Goal: Task Accomplishment & Management: Use online tool/utility

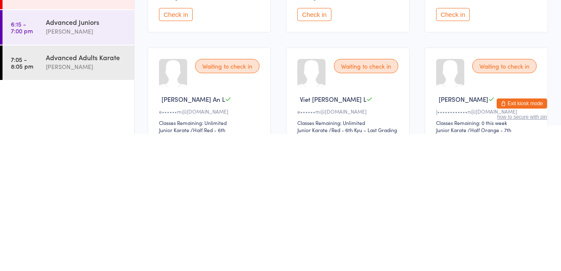
scroll to position [196, 0]
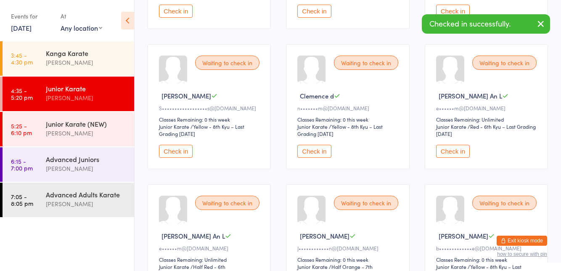
click at [110, 134] on div "[PERSON_NAME]" at bounding box center [86, 133] width 81 height 10
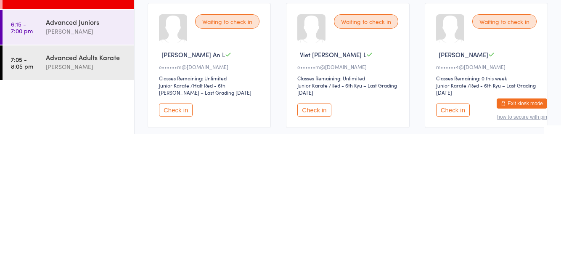
click at [311, 248] on button "Check in" at bounding box center [314, 246] width 34 height 13
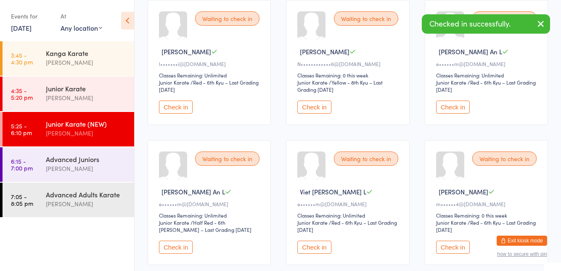
click at [99, 91] on div "Junior Karate" at bounding box center [86, 88] width 81 height 9
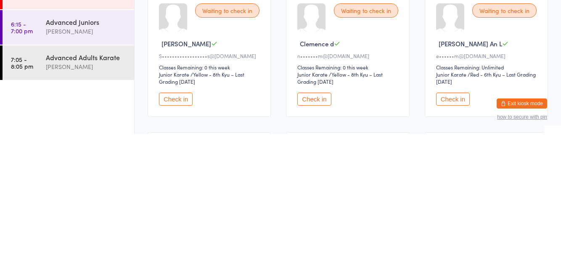
click at [453, 234] on button "Check in" at bounding box center [453, 236] width 34 height 13
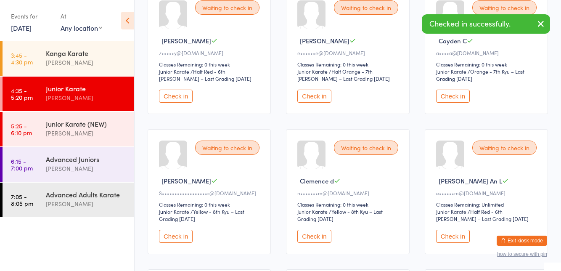
click at [454, 236] on button "Check in" at bounding box center [453, 236] width 34 height 13
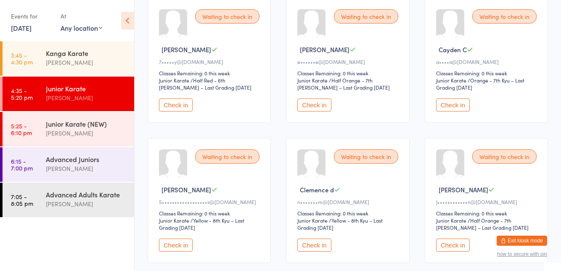
scroll to position [0, 0]
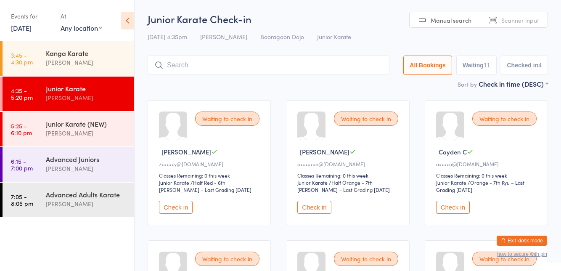
click at [319, 209] on button "Check in" at bounding box center [314, 207] width 34 height 13
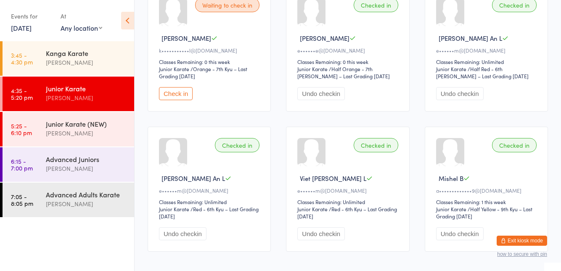
scroll to position [514, 0]
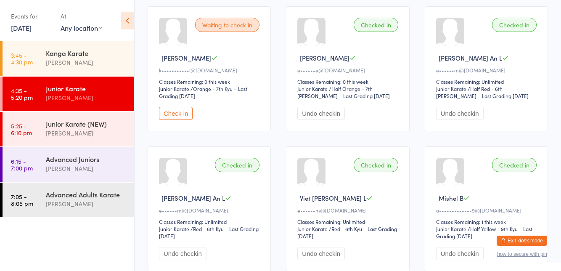
click at [178, 112] on button "Check in" at bounding box center [176, 113] width 34 height 13
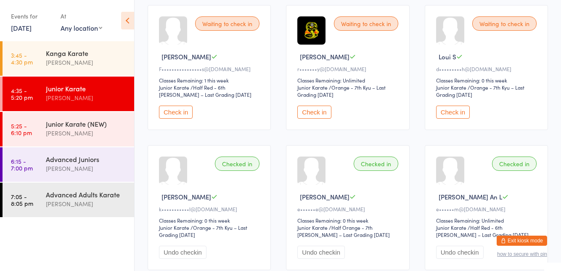
scroll to position [374, 0]
click at [458, 113] on button "Check in" at bounding box center [453, 112] width 34 height 13
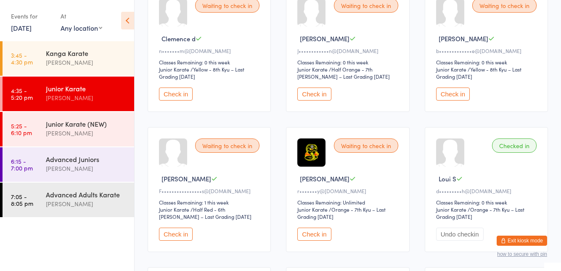
scroll to position [0, 0]
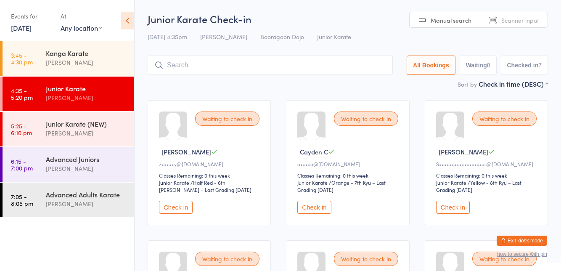
click at [158, 64] on icon at bounding box center [158, 65] width 9 height 9
click at [160, 66] on icon at bounding box center [158, 65] width 9 height 9
click at [177, 63] on input "search" at bounding box center [270, 64] width 245 height 19
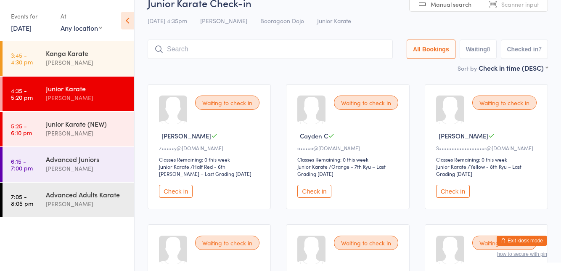
click at [177, 65] on div "Sort by Check in time (DESC) First name (ASC) First name (DESC) Last name (ASC)…" at bounding box center [348, 67] width 400 height 9
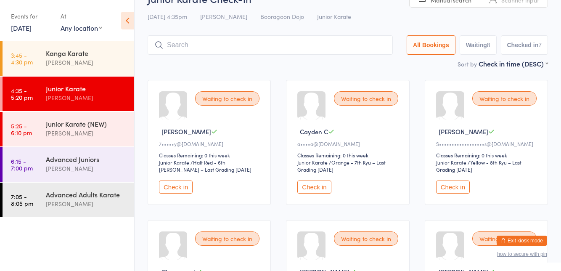
click at [177, 53] on input "search" at bounding box center [270, 44] width 245 height 19
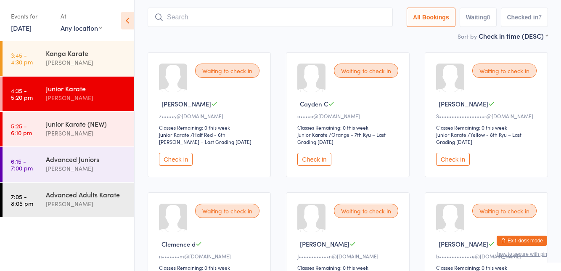
scroll to position [55, 0]
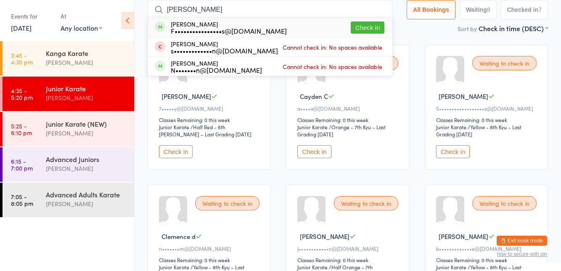
type input "[PERSON_NAME]"
click at [362, 28] on button "Check in" at bounding box center [368, 27] width 34 height 12
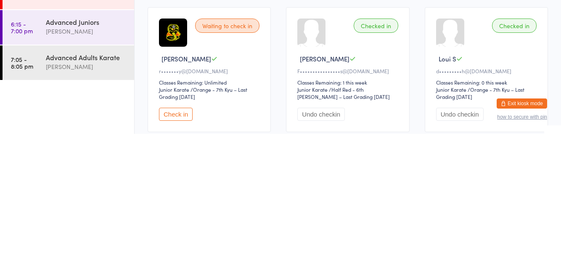
scroll to position [237, 0]
click at [177, 246] on button "Check in" at bounding box center [176, 250] width 34 height 13
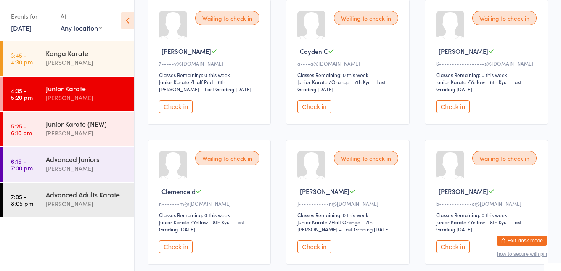
scroll to position [100, 0]
click at [449, 106] on button "Check in" at bounding box center [453, 106] width 34 height 13
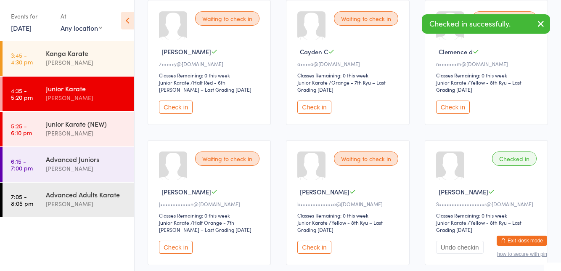
click at [548, 26] on button "button" at bounding box center [540, 24] width 18 height 19
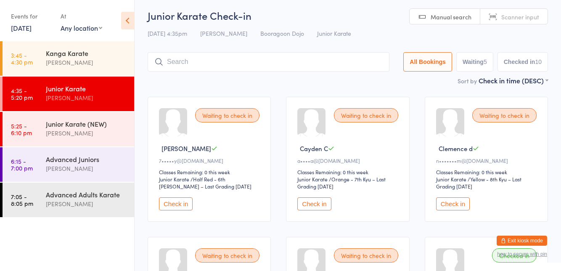
scroll to position [0, 0]
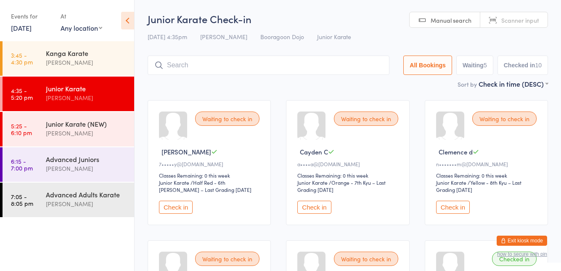
click at [105, 61] on div "[PERSON_NAME]" at bounding box center [86, 63] width 81 height 10
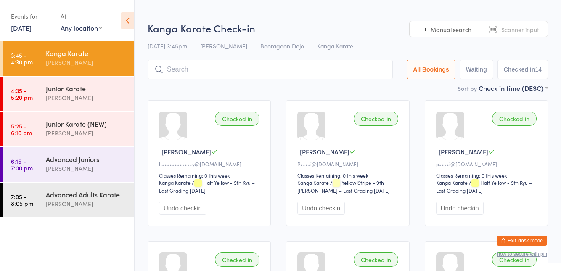
click at [107, 95] on div "[PERSON_NAME]" at bounding box center [86, 98] width 81 height 10
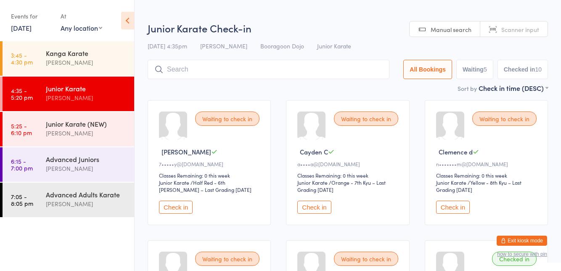
click at [328, 108] on div "Waiting to check in Cayden C a••••a@[DOMAIN_NAME] Classes Remaining: 0 this wee…" at bounding box center [347, 162] width 123 height 125
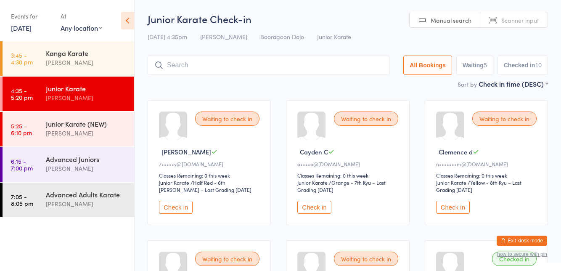
click at [108, 136] on div "[PERSON_NAME]" at bounding box center [86, 133] width 81 height 10
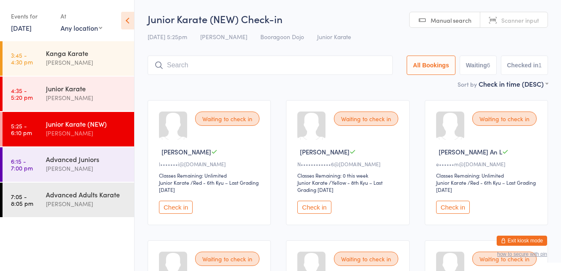
click at [111, 93] on div "[PERSON_NAME]" at bounding box center [86, 98] width 81 height 10
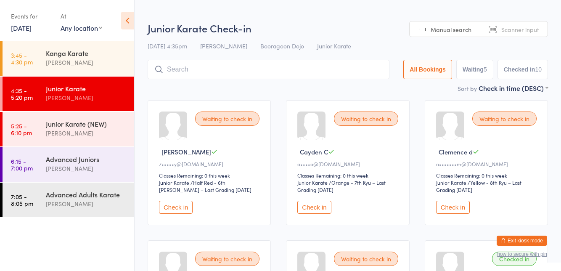
click at [95, 142] on div "Junior Karate (NEW) [PERSON_NAME]" at bounding box center [90, 128] width 88 height 33
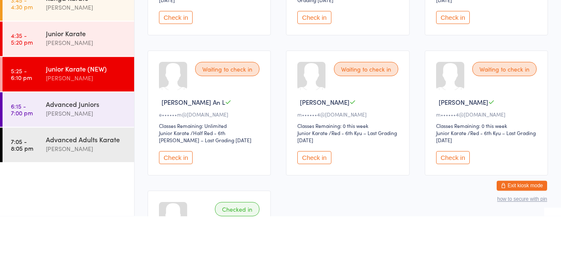
scroll to position [135, 0]
click at [96, 96] on div "[PERSON_NAME]" at bounding box center [86, 98] width 81 height 10
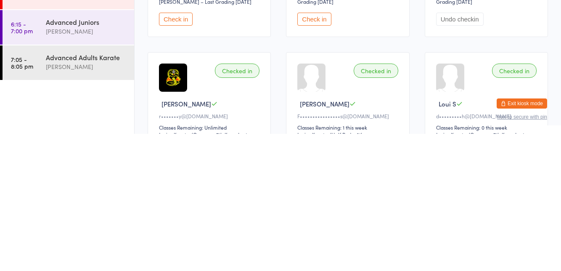
scroll to position [191, 0]
click at [483, 200] on div "Checked in Loui S d•••••••••h@[DOMAIN_NAME] Classes Remaining: 0 this week Juni…" at bounding box center [486, 251] width 123 height 125
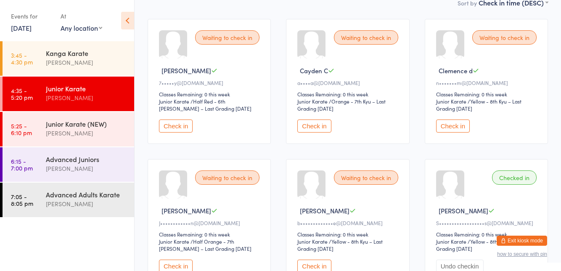
scroll to position [83, 0]
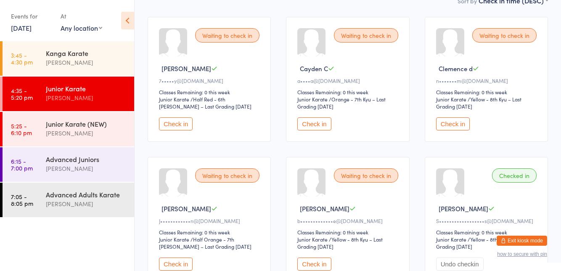
click at [299, 129] on button "Check in" at bounding box center [314, 123] width 34 height 13
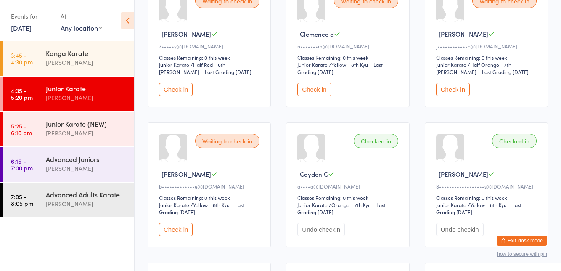
scroll to position [118, 0]
click at [450, 99] on div "Waiting to check in [PERSON_NAME] [PERSON_NAME]••••••••••••n@[DOMAIN_NAME] Clas…" at bounding box center [486, 44] width 123 height 125
click at [450, 90] on button "Check in" at bounding box center [453, 88] width 34 height 13
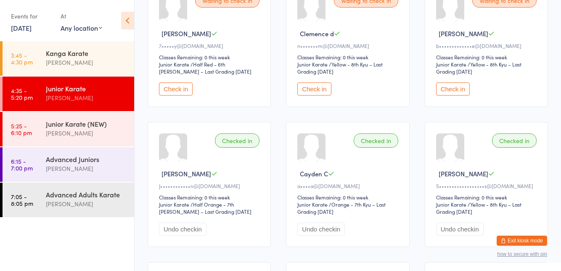
click at [317, 91] on button "Check in" at bounding box center [314, 88] width 34 height 13
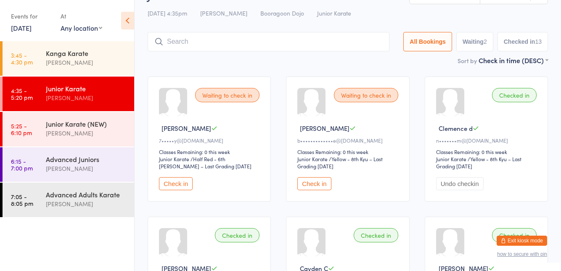
scroll to position [0, 0]
